Goal: Task Accomplishment & Management: Complete application form

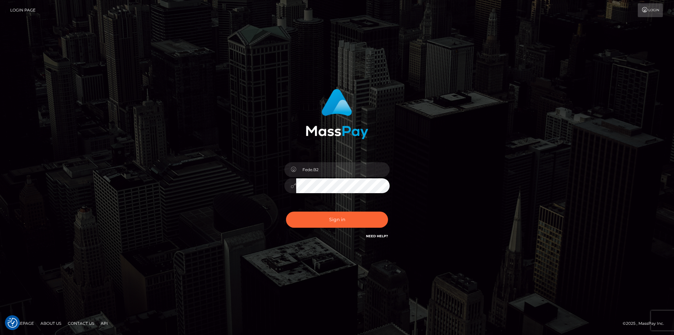
click at [295, 169] on icon at bounding box center [293, 169] width 6 height 5
drag, startPoint x: 315, startPoint y: 172, endPoint x: 331, endPoint y: 168, distance: 16.1
click at [315, 172] on input "Fede.B2" at bounding box center [342, 169] width 93 height 15
click at [332, 167] on input "Fede.B2" at bounding box center [342, 169] width 93 height 15
drag, startPoint x: 330, startPoint y: 166, endPoint x: 278, endPoint y: 168, distance: 52.3
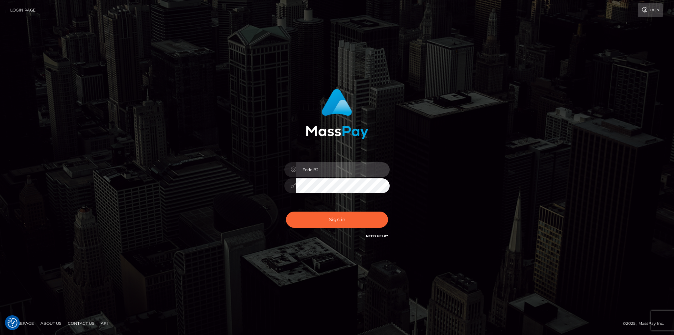
click at [278, 168] on div "Fede.B2 Sign in" at bounding box center [337, 164] width 173 height 161
paste input "federica.[PERSON_NAME].pmsg"
type input "federica.[PERSON_NAME].pmsg"
click at [271, 187] on div "federica.contino.pmsg Sign in" at bounding box center [337, 164] width 173 height 161
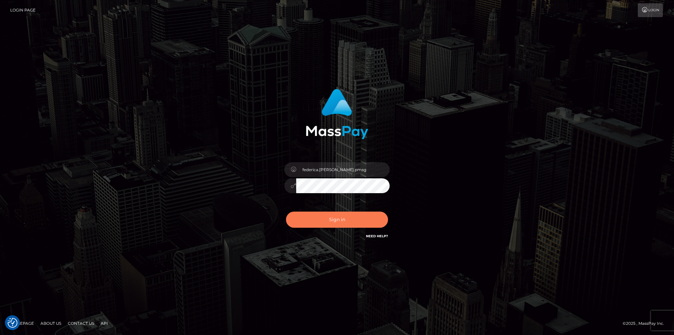
click at [340, 221] on button "Sign in" at bounding box center [337, 220] width 102 height 16
click at [282, 185] on div "Fede.B2" at bounding box center [336, 182] width 115 height 50
click at [323, 159] on div "Fede.B2" at bounding box center [336, 182] width 115 height 50
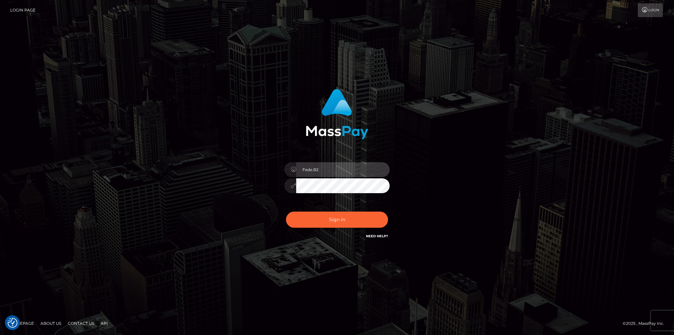
click at [324, 168] on input "Fede.B2" at bounding box center [342, 169] width 93 height 15
drag, startPoint x: 362, startPoint y: 169, endPoint x: 263, endPoint y: 169, distance: 98.7
click at [270, 169] on div "Fede.B2 Sign in" at bounding box center [337, 164] width 173 height 161
paste input "federica.contino.pmsg"
type input "federica.contino.pmsg"
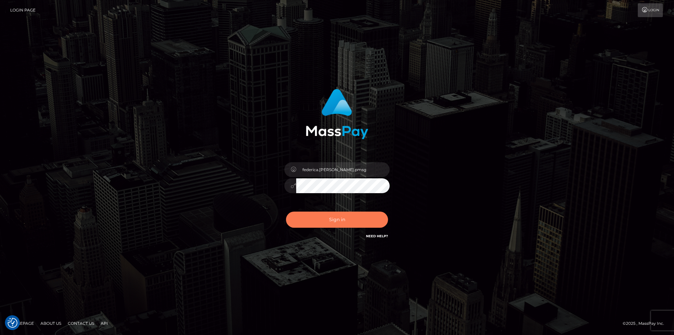
click at [317, 217] on button "Sign in" at bounding box center [337, 220] width 102 height 16
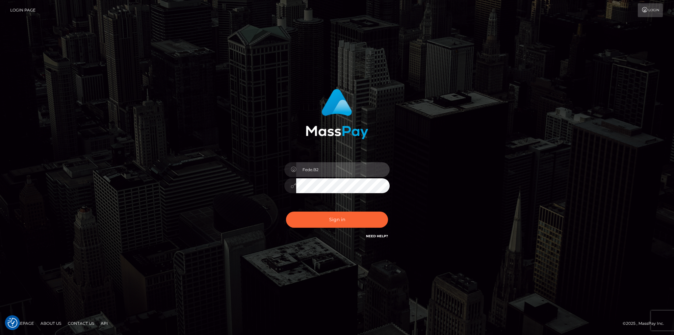
click at [349, 173] on input "Fede.B2" at bounding box center [342, 169] width 93 height 15
click at [372, 174] on input "Fede.B2" at bounding box center [342, 169] width 93 height 15
drag, startPoint x: 363, startPoint y: 169, endPoint x: 277, endPoint y: 169, distance: 85.9
click at [281, 169] on div "Fede.B2" at bounding box center [336, 182] width 115 height 50
paste input "federica.[PERSON_NAME].pmsg"
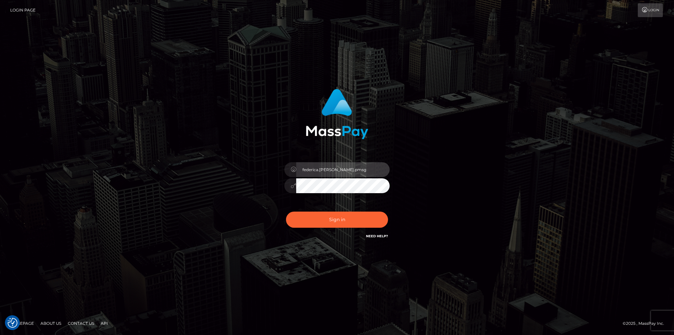
type input "federica.[PERSON_NAME].pmsg"
click at [283, 185] on div "federica.[PERSON_NAME].pmsg" at bounding box center [336, 182] width 115 height 50
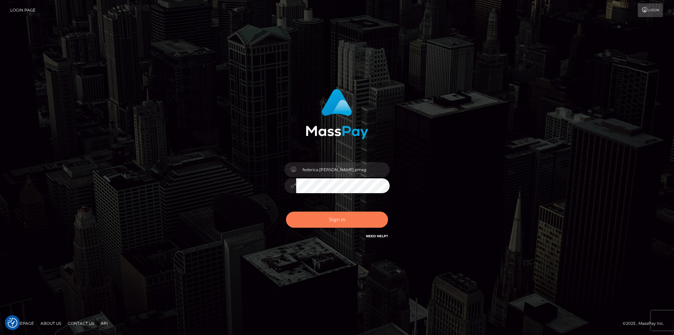
click at [323, 218] on button "Sign in" at bounding box center [337, 220] width 102 height 16
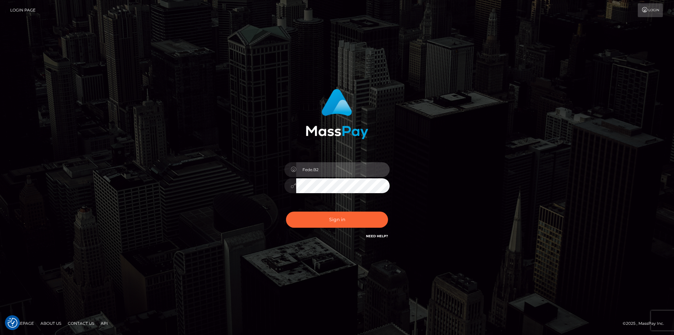
click at [328, 172] on input "Fede.B2" at bounding box center [342, 169] width 93 height 15
drag, startPoint x: 328, startPoint y: 172, endPoint x: 278, endPoint y: 171, distance: 50.0
click at [278, 171] on div "Fede.B2 Sign in" at bounding box center [337, 164] width 173 height 161
type input "f"
type input "p"
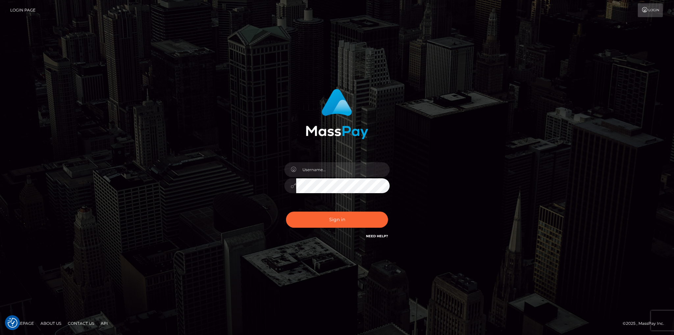
click at [316, 159] on div at bounding box center [336, 182] width 115 height 50
click at [316, 172] on input "text" at bounding box center [342, 169] width 93 height 15
paste input "federica.contino.pmsg"
type input "federica.contino.pmsg"
click at [284, 190] on div at bounding box center [336, 184] width 105 height 13
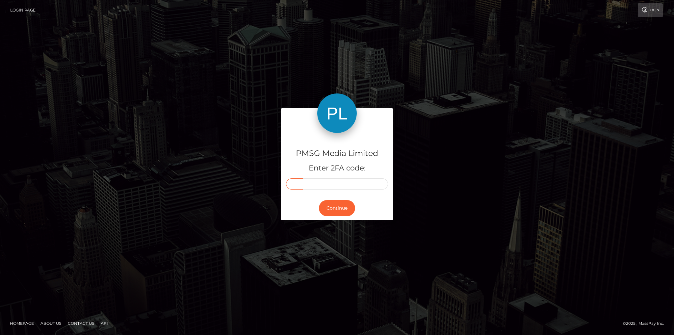
click at [296, 184] on input "text" at bounding box center [294, 183] width 17 height 11
type input "5"
type input "4"
type input "9"
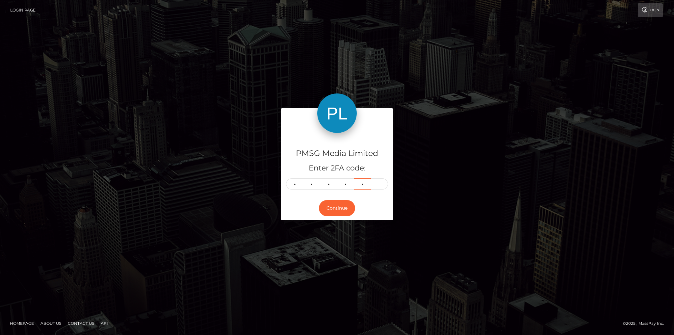
type input "0"
type input "3"
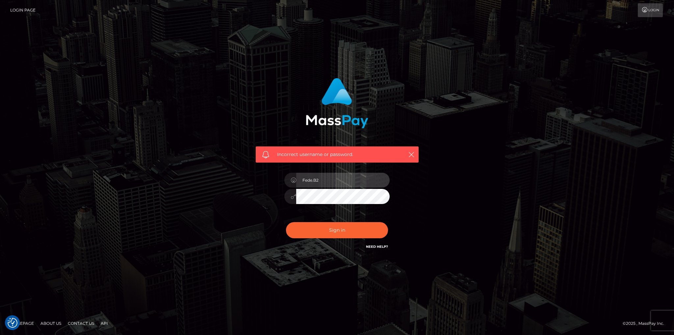
click at [320, 183] on input "Fede.B2" at bounding box center [342, 180] width 93 height 15
click at [273, 204] on div "Incorrect username or password. Fede.B2" at bounding box center [337, 164] width 173 height 183
click at [318, 185] on input "Fede.B2" at bounding box center [342, 180] width 93 height 15
drag, startPoint x: 332, startPoint y: 180, endPoint x: 269, endPoint y: 183, distance: 62.9
click at [272, 179] on div "Incorrect username or password. Fede.B2" at bounding box center [337, 164] width 173 height 183
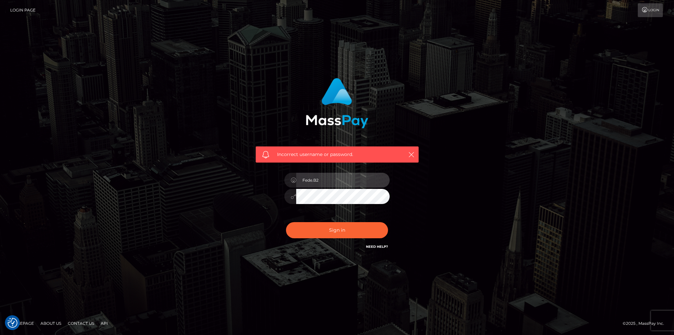
paste input "federica.contino.pmsg"
type input "federica.contino.pmsg"
click at [332, 234] on button "Sign in" at bounding box center [337, 230] width 102 height 16
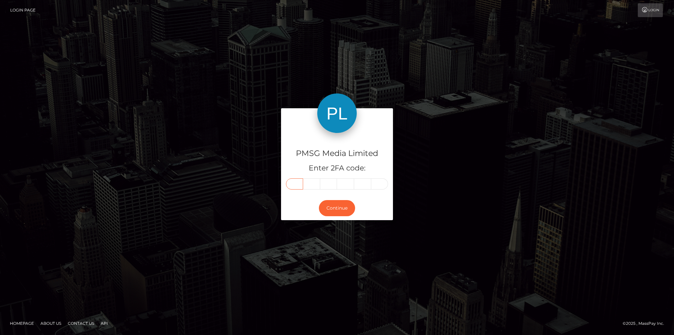
click at [298, 186] on input "text" at bounding box center [294, 183] width 17 height 11
type input "8"
type input "4"
type input "5"
type input "4"
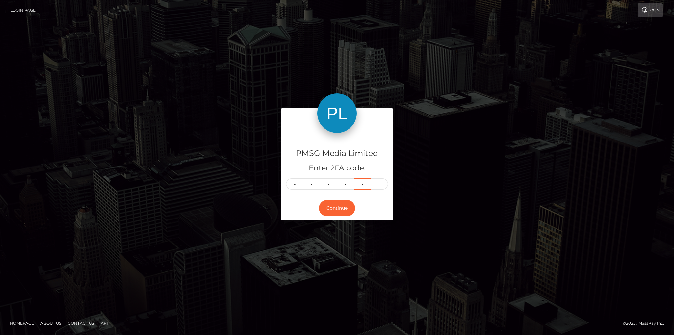
type input "7"
type input "6"
